Goal: Book appointment/travel/reservation

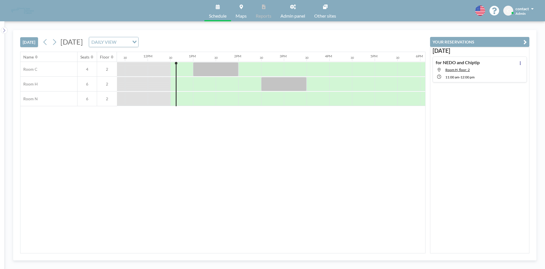
scroll to position [0, 545]
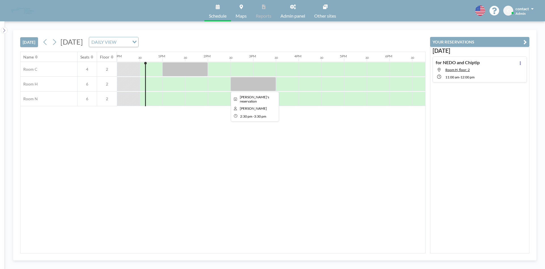
click at [251, 85] on div at bounding box center [252, 84] width 45 height 14
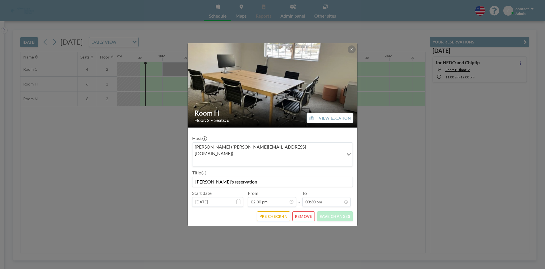
click at [350, 51] on img at bounding box center [273, 85] width 170 height 128
click at [351, 53] on button at bounding box center [352, 49] width 8 height 8
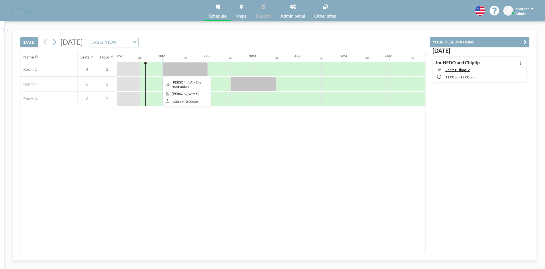
click at [195, 71] on div at bounding box center [184, 69] width 45 height 14
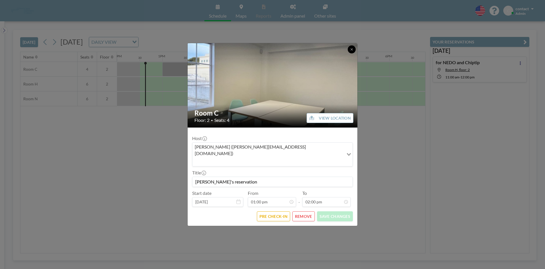
click at [352, 51] on icon at bounding box center [351, 49] width 3 height 3
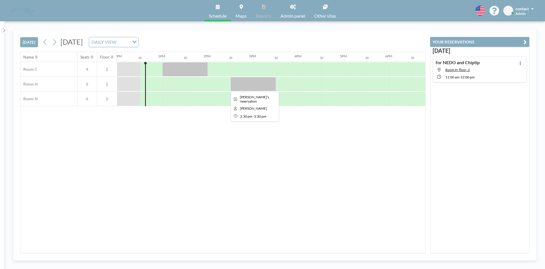
click at [238, 78] on div at bounding box center [252, 84] width 45 height 14
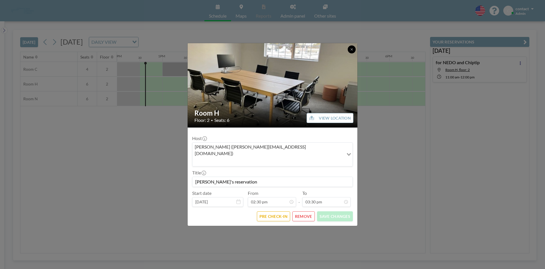
click at [353, 51] on icon at bounding box center [351, 49] width 3 height 3
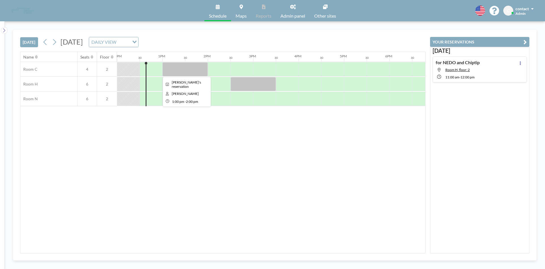
click at [183, 70] on div at bounding box center [184, 69] width 45 height 14
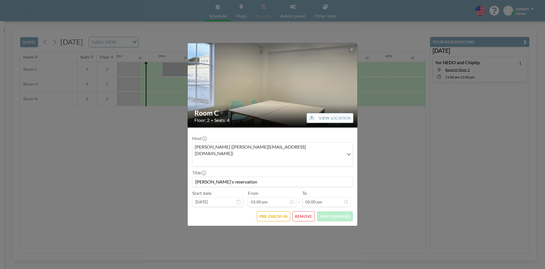
click at [145, 165] on div "Room C Floor: 2 • Seats: 4 VIEW LOCATION Host [PERSON_NAME] ([PERSON_NAME][EMAI…" at bounding box center [272, 134] width 545 height 269
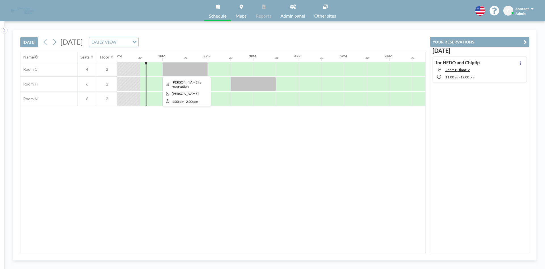
click at [193, 72] on div at bounding box center [184, 69] width 45 height 14
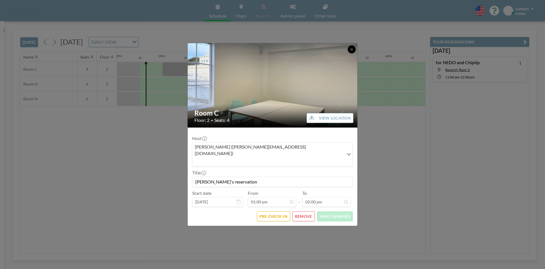
click at [352, 51] on icon at bounding box center [351, 49] width 3 height 3
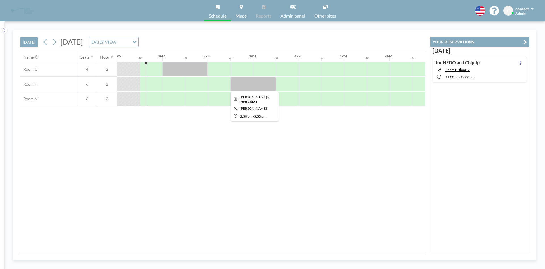
click at [258, 86] on div at bounding box center [252, 84] width 45 height 14
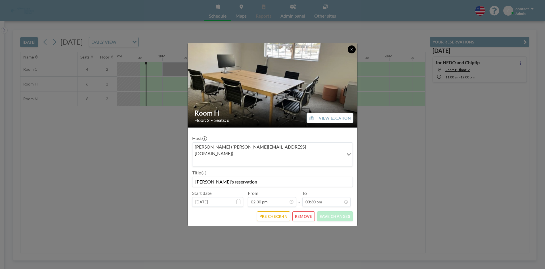
click at [352, 53] on button at bounding box center [352, 49] width 8 height 8
